Goal: Find specific page/section: Find specific page/section

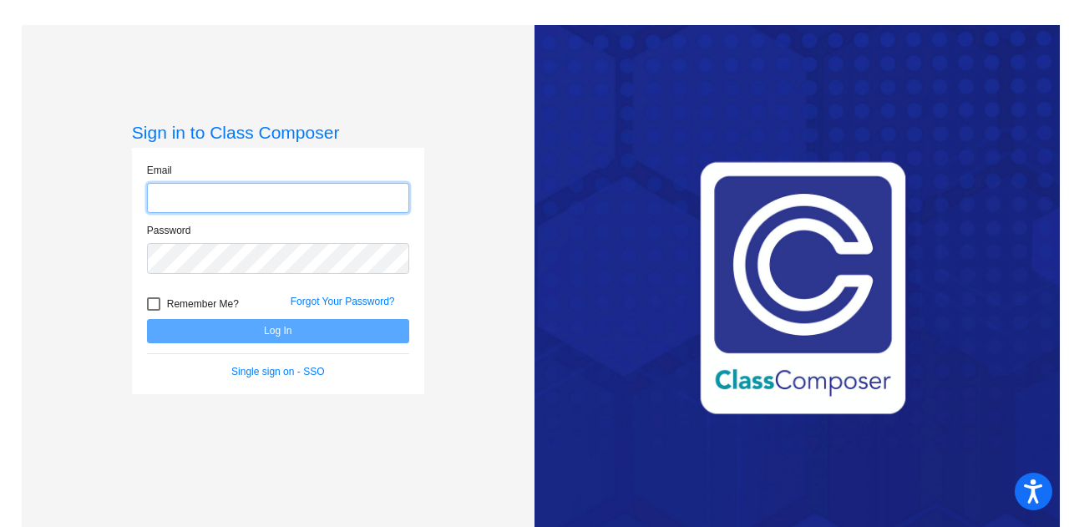
click at [205, 190] on input "email" at bounding box center [278, 198] width 262 height 31
type input "[EMAIL_ADDRESS][PERSON_NAME][DOMAIN_NAME]"
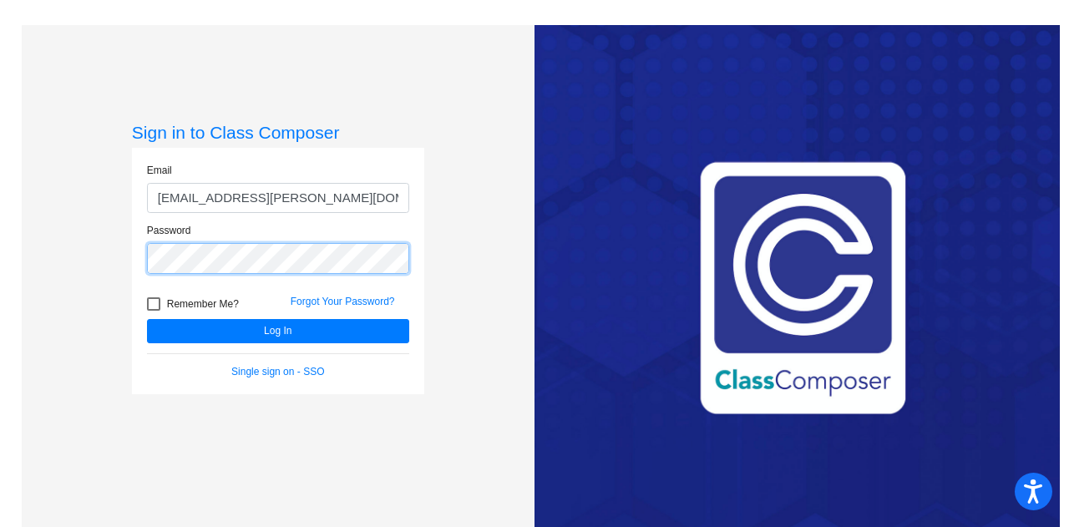
click at [147, 319] on button "Log In" at bounding box center [278, 331] width 262 height 24
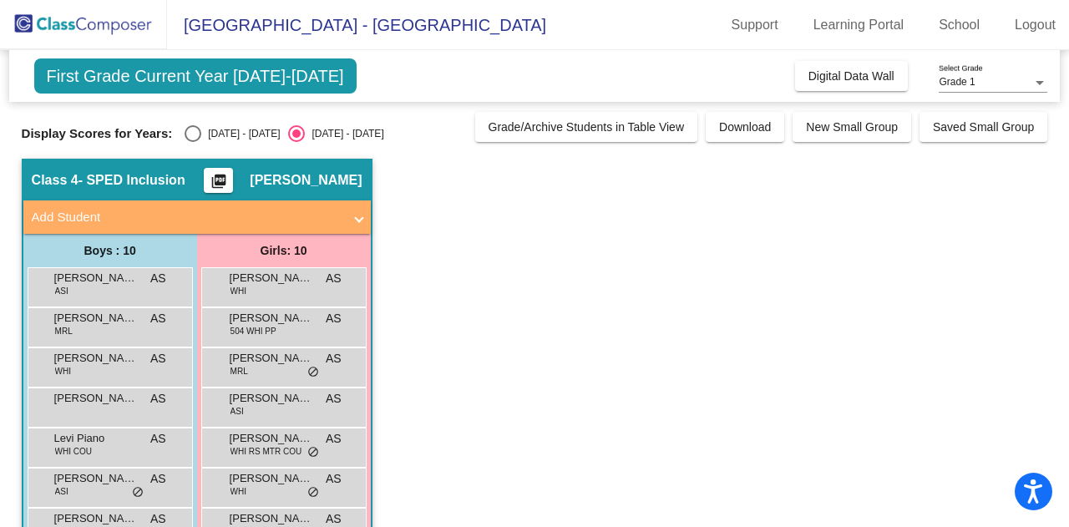
click at [196, 131] on div "Select an option" at bounding box center [193, 133] width 17 height 17
click at [193, 142] on input "[DATE] - [DATE]" at bounding box center [192, 142] width 1 height 1
radio input "true"
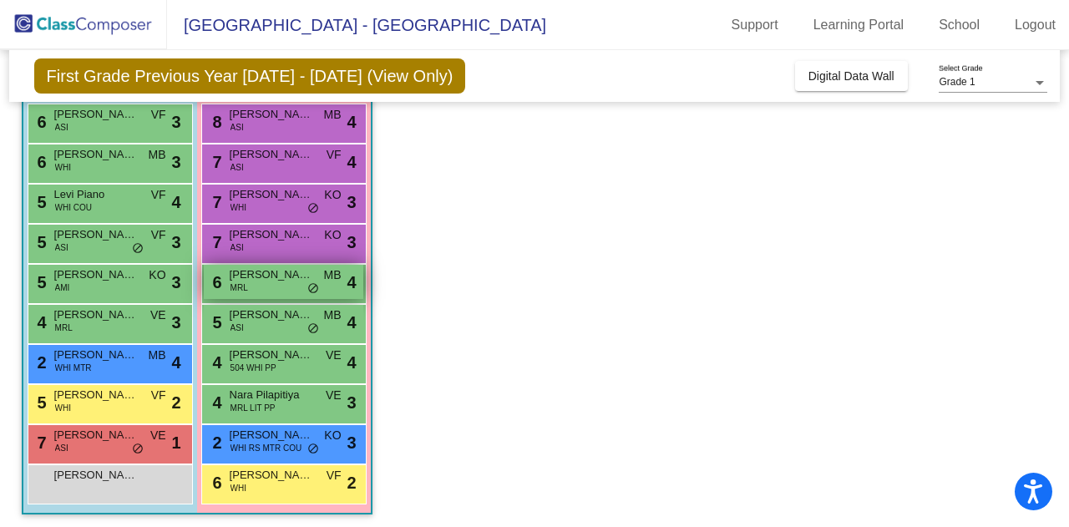
scroll to position [167, 0]
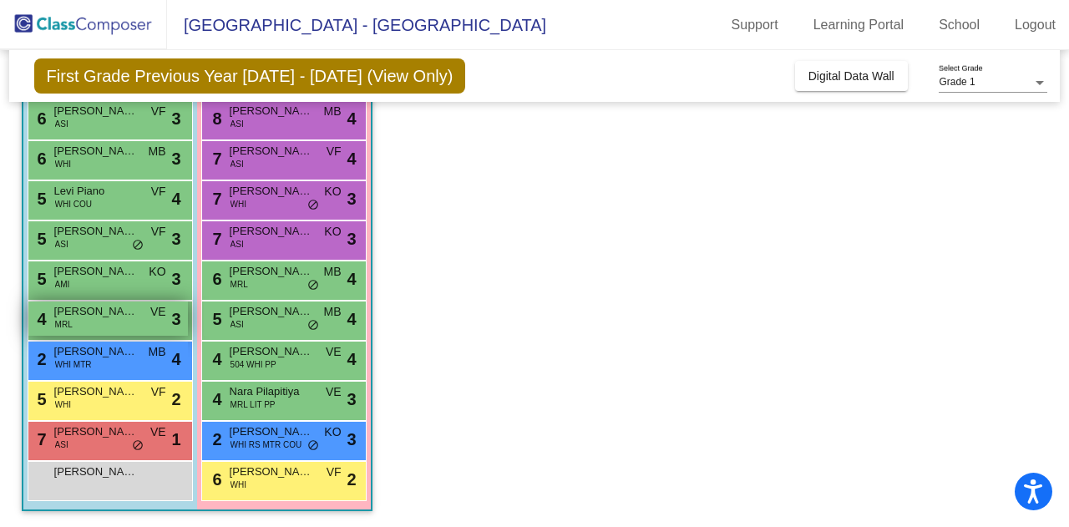
click at [44, 331] on div "4 [PERSON_NAME] MRL VE lock do_not_disturb_alt 3" at bounding box center [108, 318] width 160 height 34
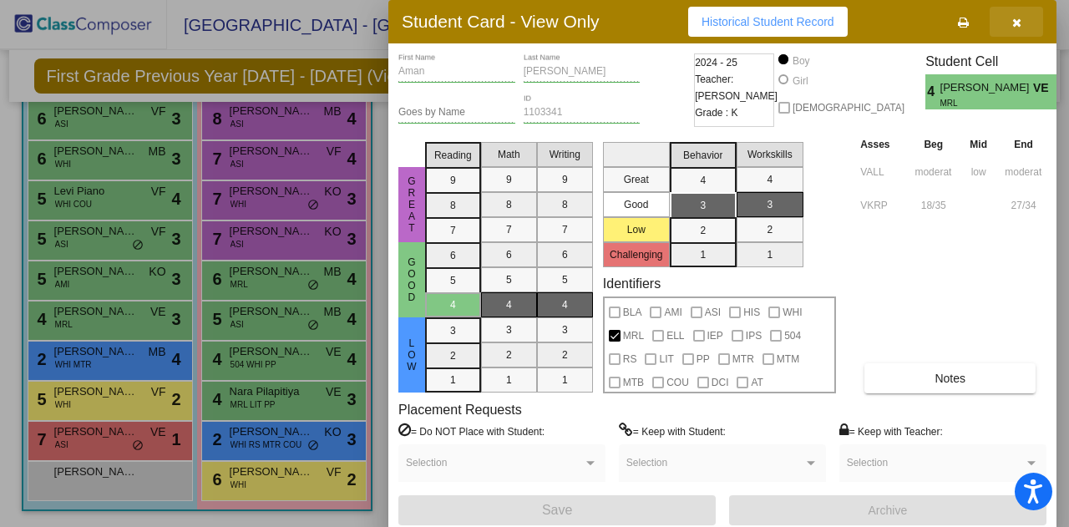
click at [1019, 22] on icon "button" at bounding box center [1016, 23] width 9 height 12
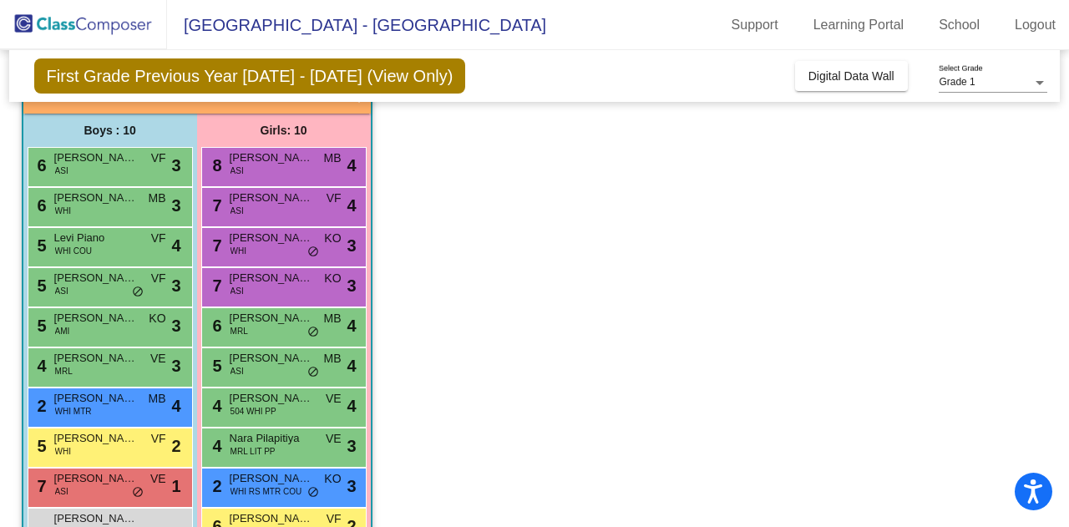
scroll to position [120, 0]
click at [264, 341] on div "6 [PERSON_NAME] MRL MB lock do_not_disturb_alt 4" at bounding box center [284, 325] width 160 height 34
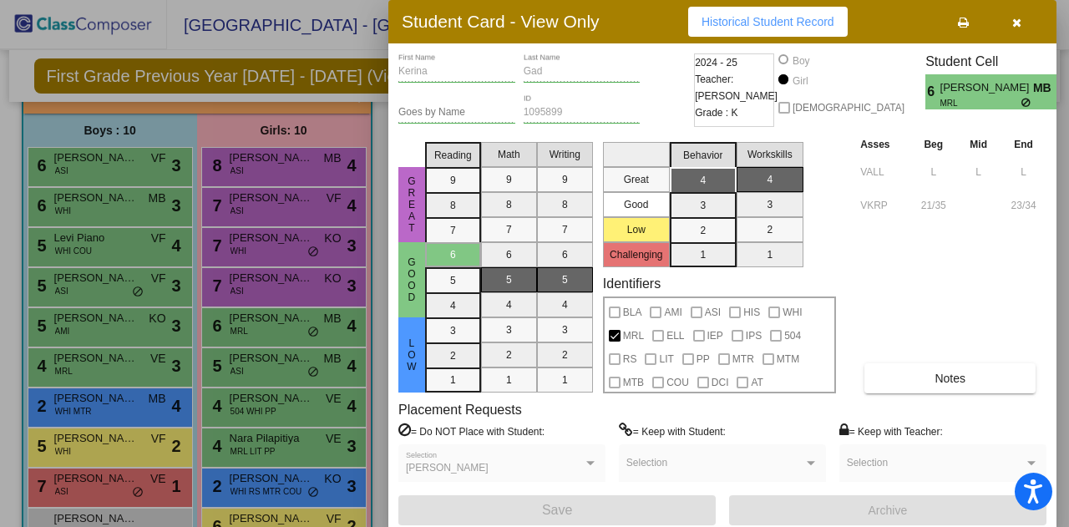
click at [1022, 23] on button "button" at bounding box center [1016, 22] width 53 height 30
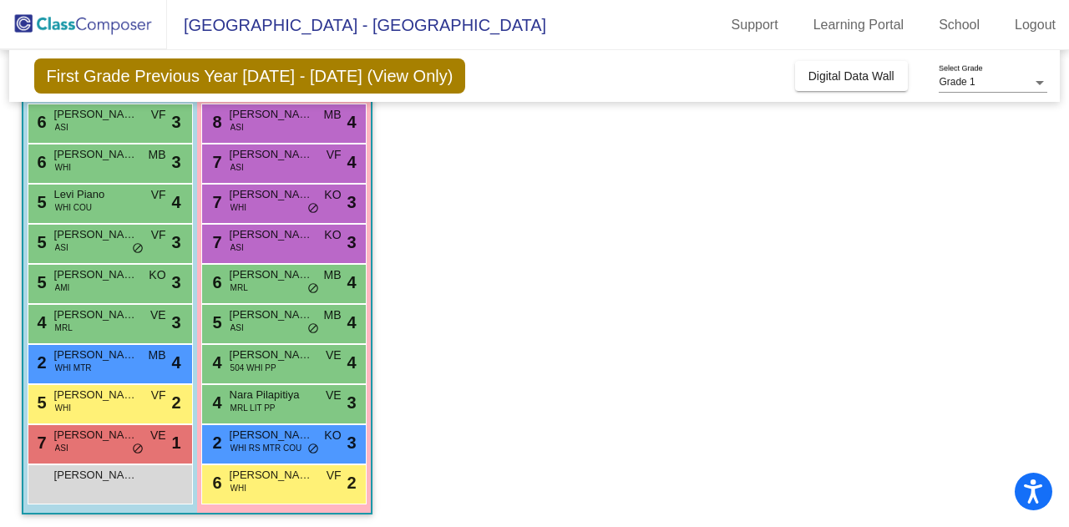
scroll to position [167, 0]
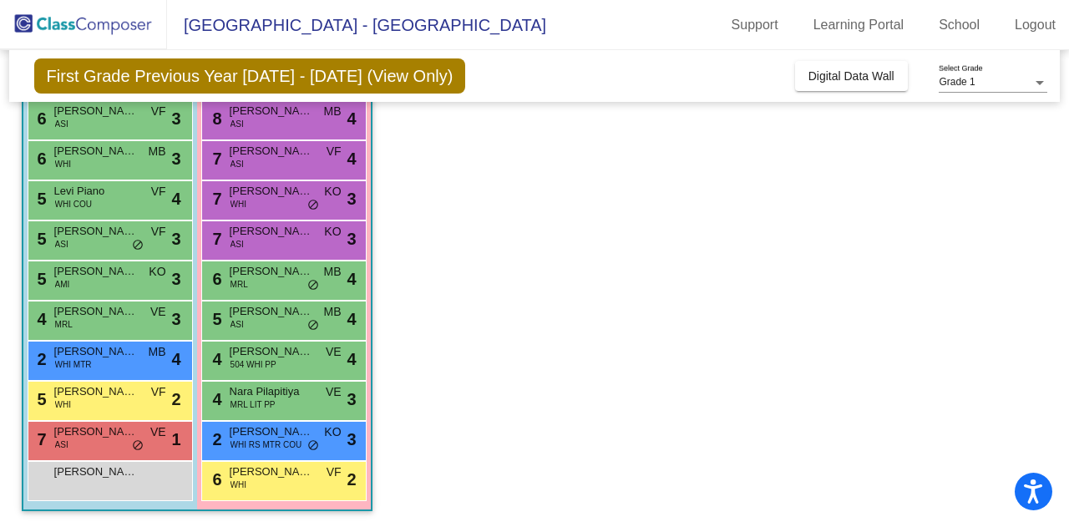
click at [553, 236] on app-classroom "Class 4 - SPED Inclusion picture_as_pdf [PERSON_NAME] Add Student First Name La…" at bounding box center [535, 260] width 1026 height 536
click at [102, 410] on div "5 [PERSON_NAME] VF lock do_not_disturb_alt 2" at bounding box center [108, 399] width 160 height 34
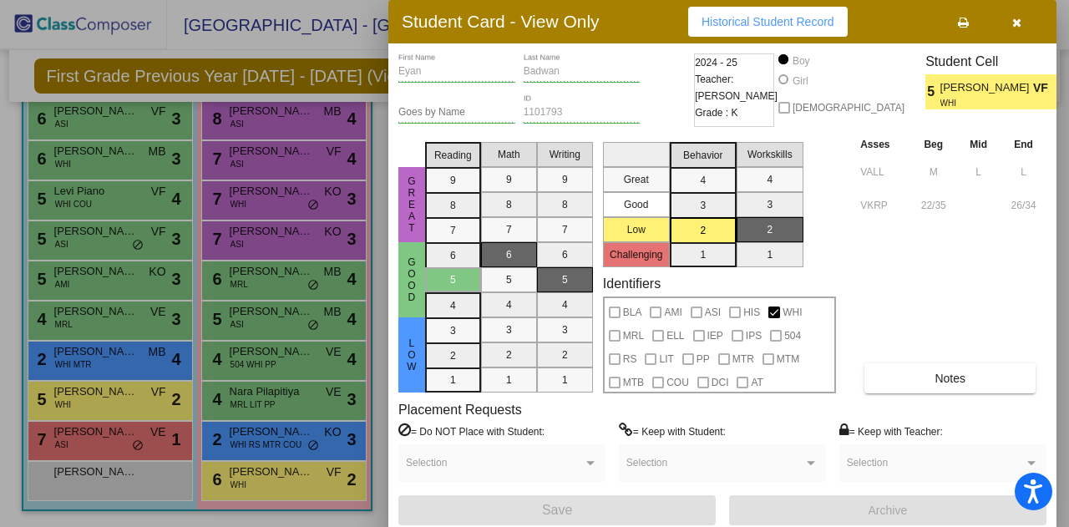
click at [145, 519] on div at bounding box center [534, 263] width 1069 height 527
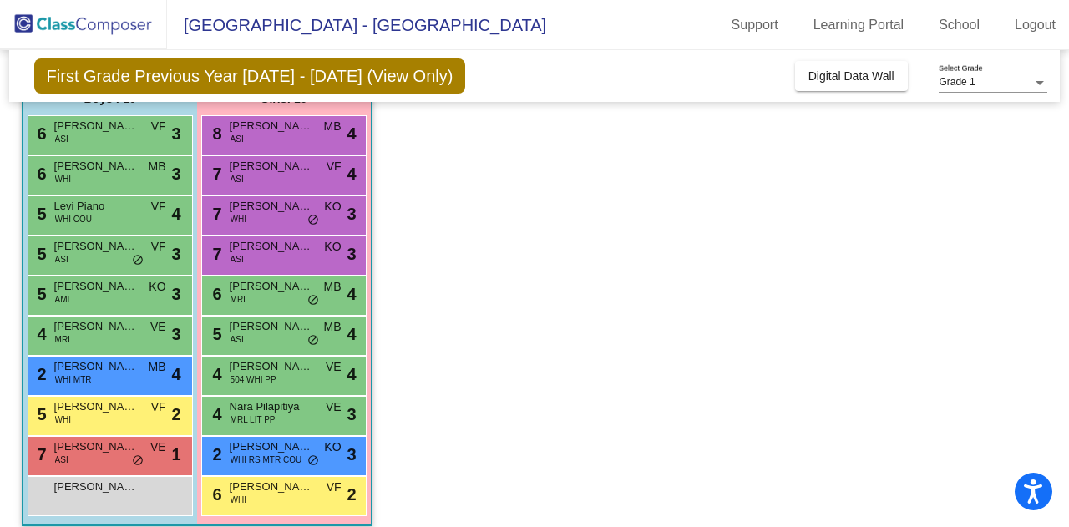
scroll to position [160, 0]
